Goal: Task Accomplishment & Management: Complete application form

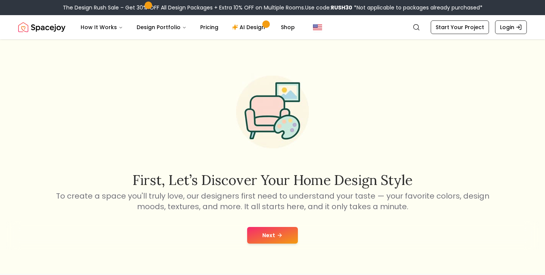
click at [285, 233] on button "Next" at bounding box center [272, 235] width 51 height 17
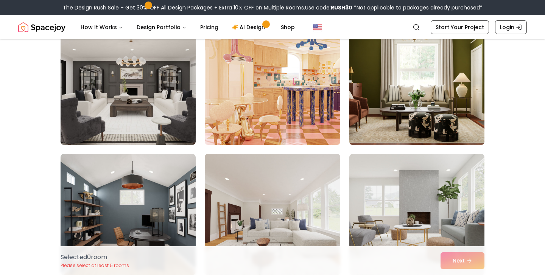
scroll to position [3202, 0]
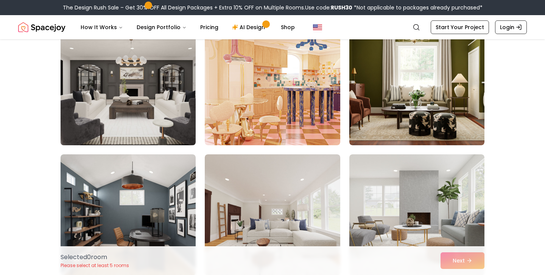
click at [154, 107] on img at bounding box center [128, 84] width 142 height 127
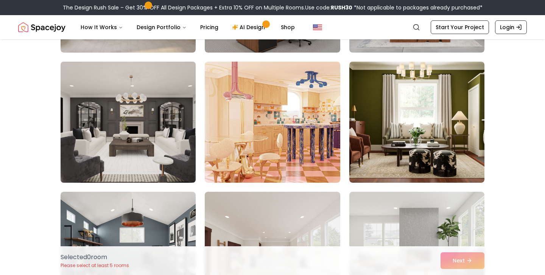
scroll to position [3161, 0]
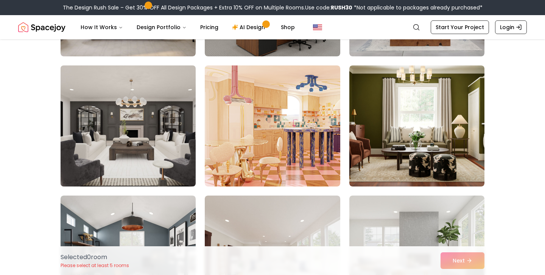
click at [150, 142] on img at bounding box center [128, 125] width 142 height 127
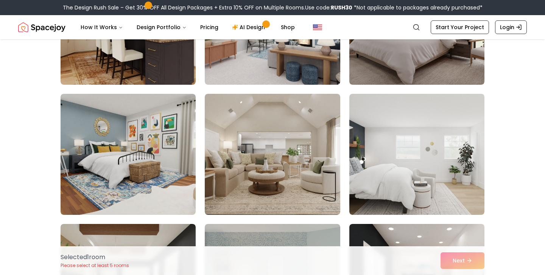
scroll to position [2098, 0]
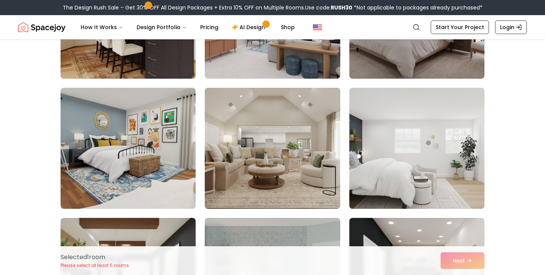
click at [416, 159] on img at bounding box center [417, 148] width 142 height 127
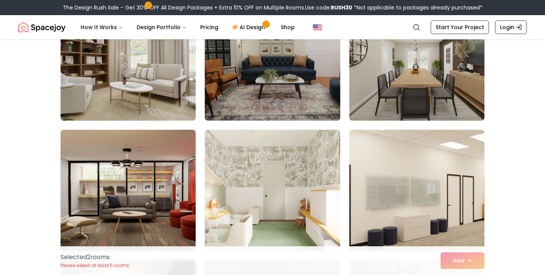
scroll to position [0, 0]
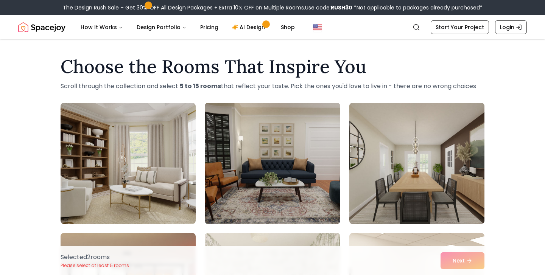
click at [390, 165] on img at bounding box center [417, 163] width 142 height 127
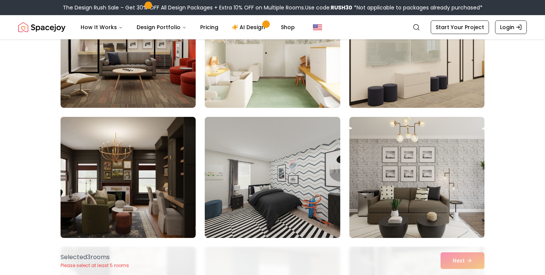
scroll to position [254, 0]
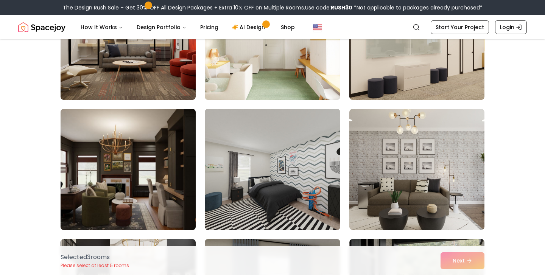
click at [153, 172] on img at bounding box center [128, 169] width 142 height 127
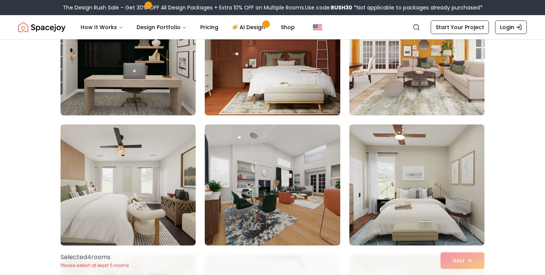
scroll to position [614, 0]
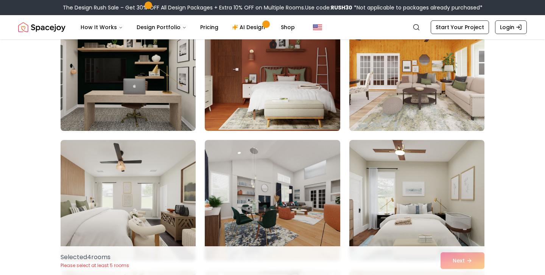
click at [389, 90] on img at bounding box center [417, 70] width 142 height 127
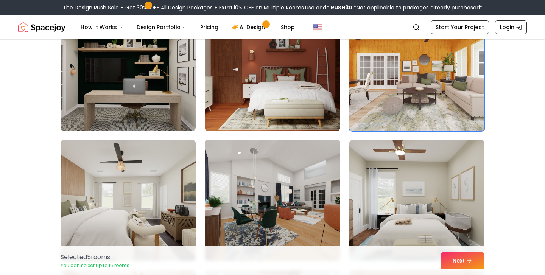
click at [389, 90] on img at bounding box center [417, 70] width 142 height 127
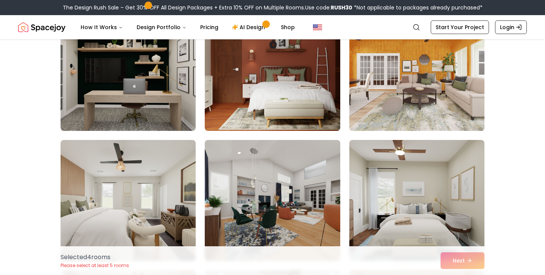
click at [389, 90] on img at bounding box center [417, 70] width 142 height 127
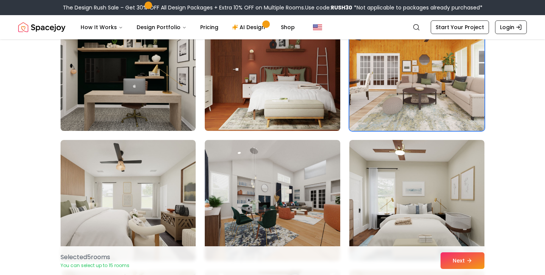
click at [389, 90] on img at bounding box center [417, 70] width 142 height 127
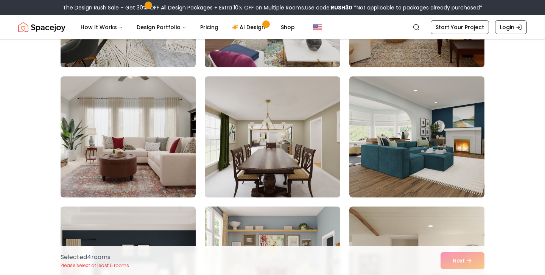
scroll to position [935, 0]
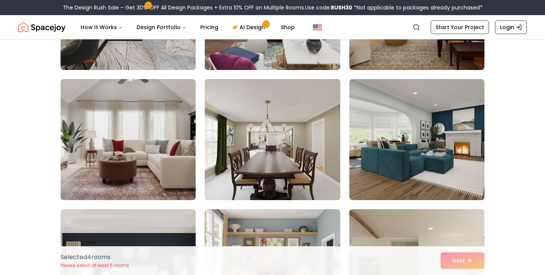
click at [274, 181] on img at bounding box center [272, 139] width 142 height 127
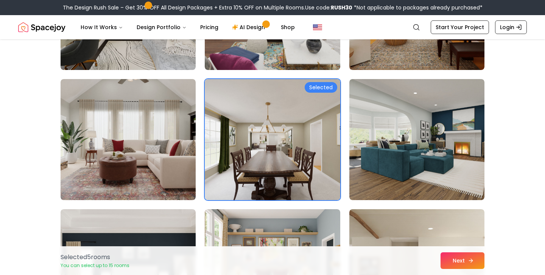
click at [453, 263] on button "Next" at bounding box center [462, 260] width 44 height 17
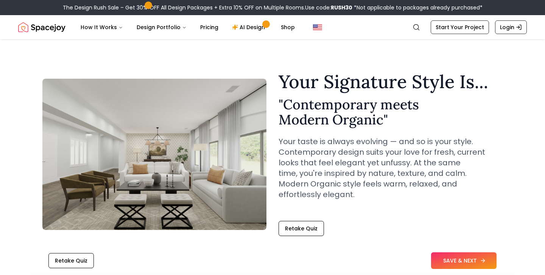
click at [456, 264] on button "SAVE & NEXT" at bounding box center [463, 260] width 65 height 17
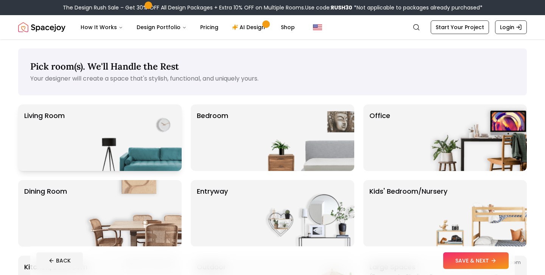
click at [137, 139] on img at bounding box center [133, 137] width 97 height 67
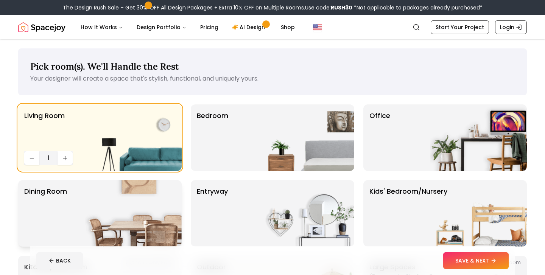
click at [129, 215] on img at bounding box center [133, 213] width 97 height 67
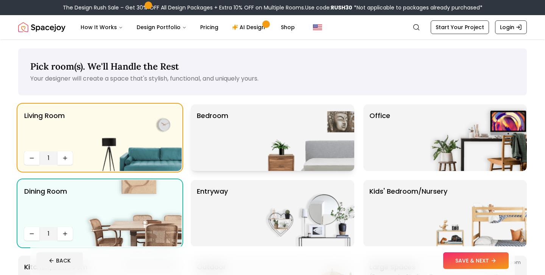
click at [230, 157] on div "Bedroom" at bounding box center [272, 137] width 163 height 67
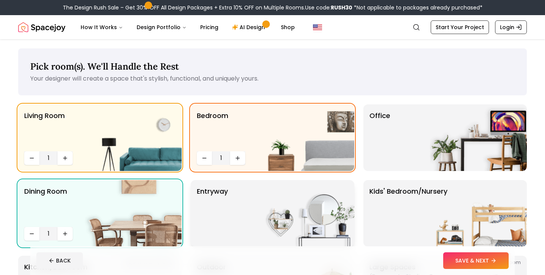
click at [282, 221] on img at bounding box center [305, 213] width 97 height 67
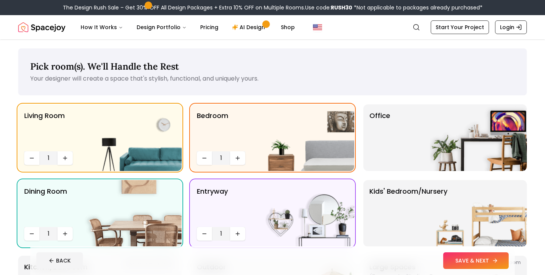
click at [467, 263] on button "SAVE & NEXT" at bounding box center [475, 260] width 65 height 17
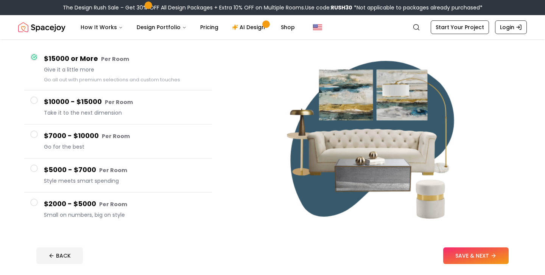
scroll to position [65, 0]
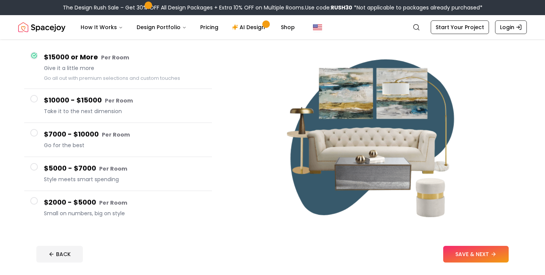
click at [91, 194] on button "$2000 - $5000 Per Room Small on numbers, big on style" at bounding box center [118, 208] width 188 height 34
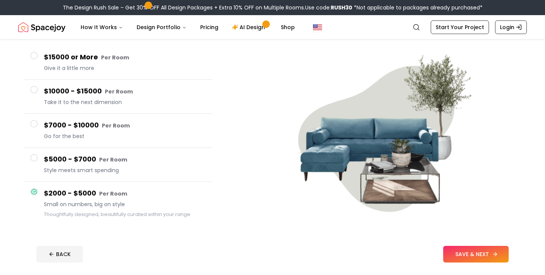
click at [458, 249] on button "SAVE & NEXT" at bounding box center [475, 254] width 65 height 17
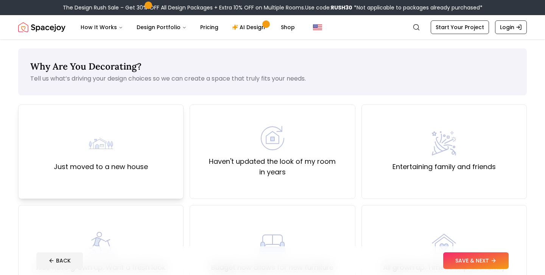
click at [174, 154] on div "Just moved to a new house" at bounding box center [100, 151] width 165 height 95
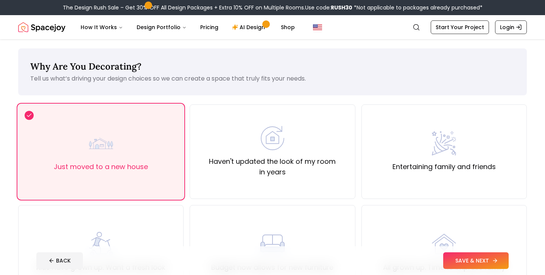
click at [475, 261] on button "SAVE & NEXT" at bounding box center [475, 260] width 65 height 17
